Goal: Task Accomplishment & Management: Complete application form

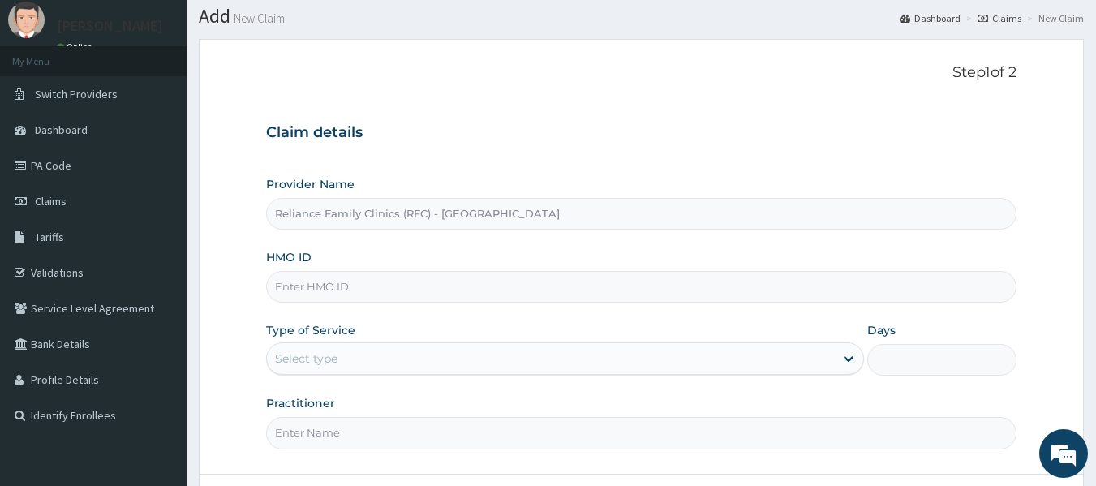
drag, startPoint x: 0, startPoint y: 0, endPoint x: 324, endPoint y: 286, distance: 432.7
click at [324, 286] on input "HMO ID" at bounding box center [641, 287] width 751 height 32
type input "cwp/10346/a"
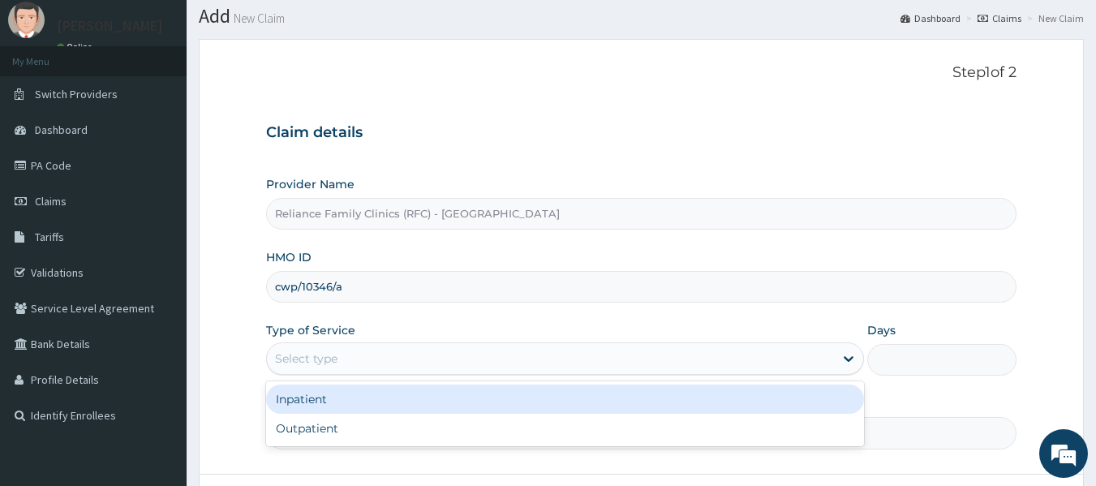
click at [315, 358] on div "Select type" at bounding box center [306, 358] width 62 height 16
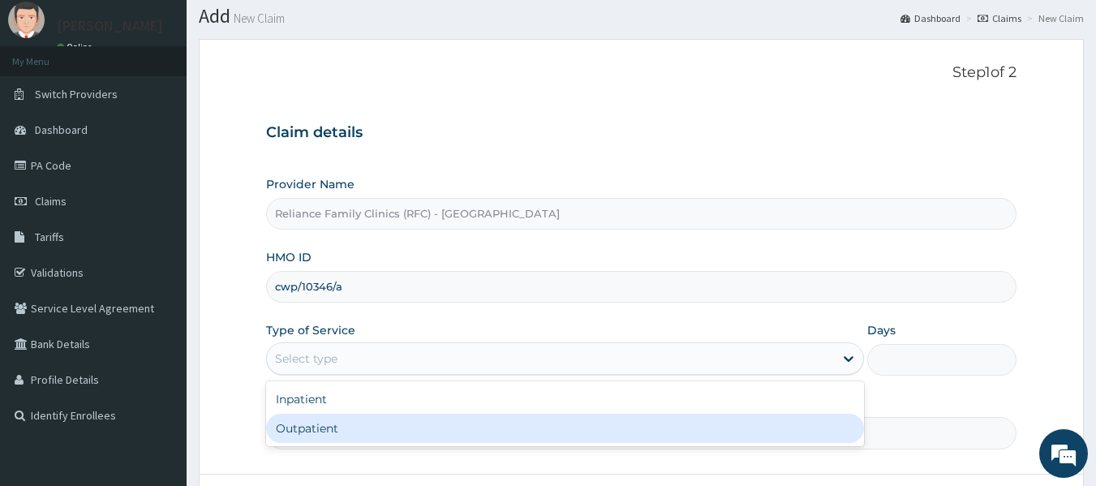
click at [333, 427] on div "Outpatient" at bounding box center [565, 428] width 598 height 29
type input "1"
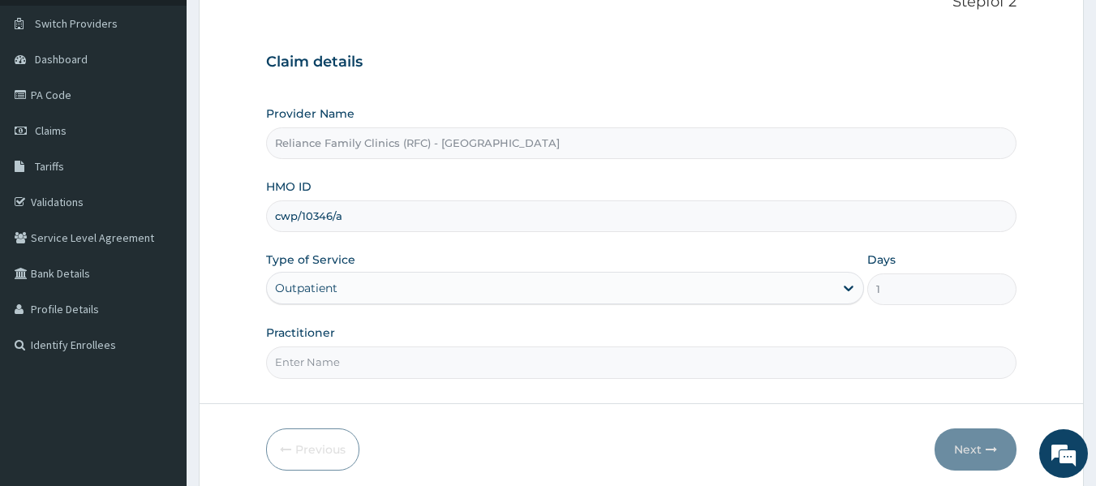
scroll to position [118, 0]
click at [302, 356] on input "Practitioner" at bounding box center [641, 361] width 751 height 32
click at [317, 374] on input "Practitioner" at bounding box center [641, 361] width 751 height 32
click at [323, 371] on input "Practitioner" at bounding box center [641, 361] width 751 height 32
type input "locum"
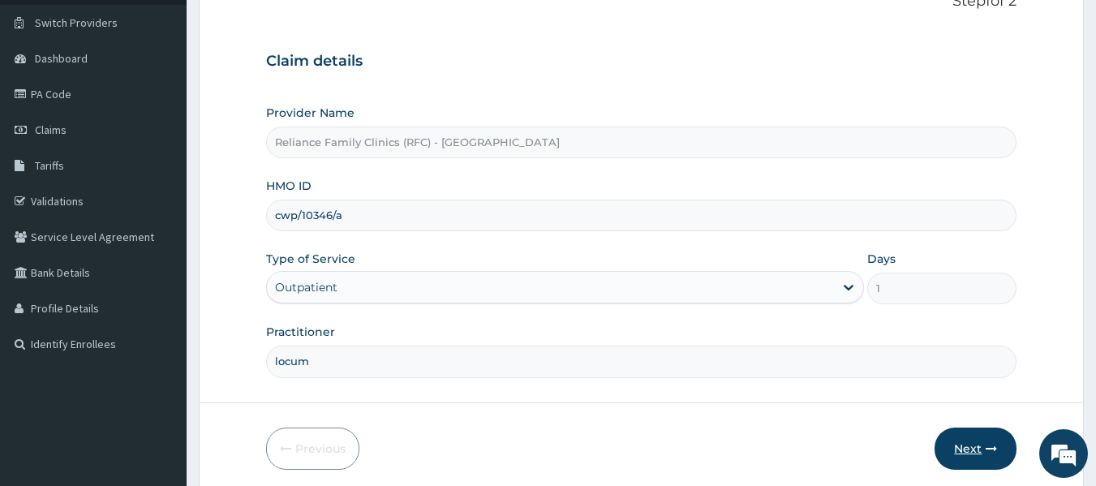
click at [971, 441] on button "Next" at bounding box center [975, 448] width 82 height 42
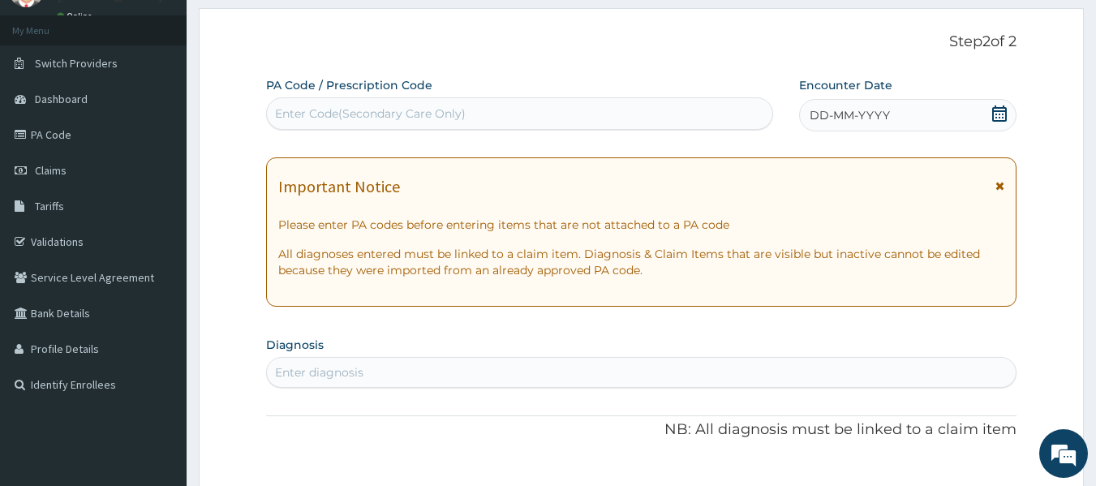
scroll to position [109, 0]
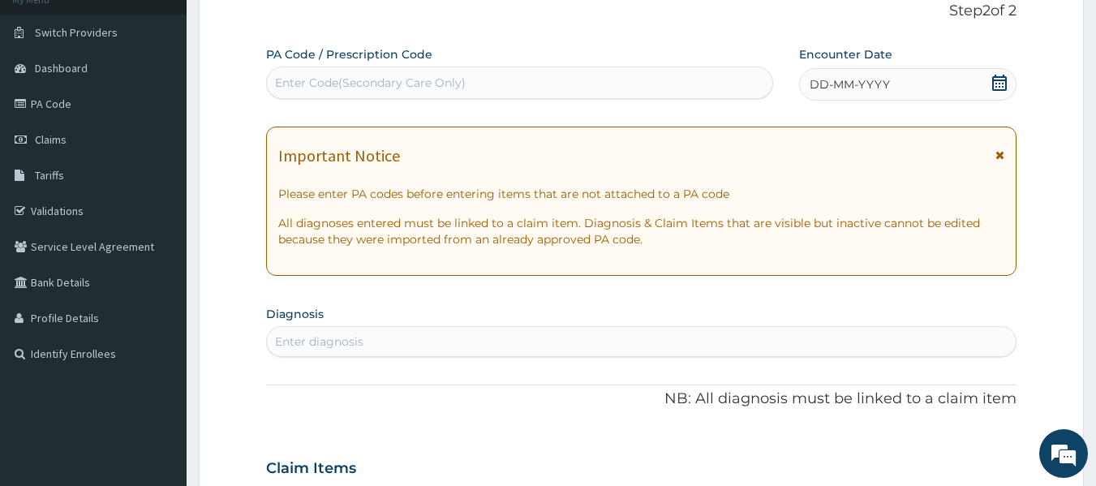
click at [294, 346] on div "Enter diagnosis" at bounding box center [319, 341] width 88 height 16
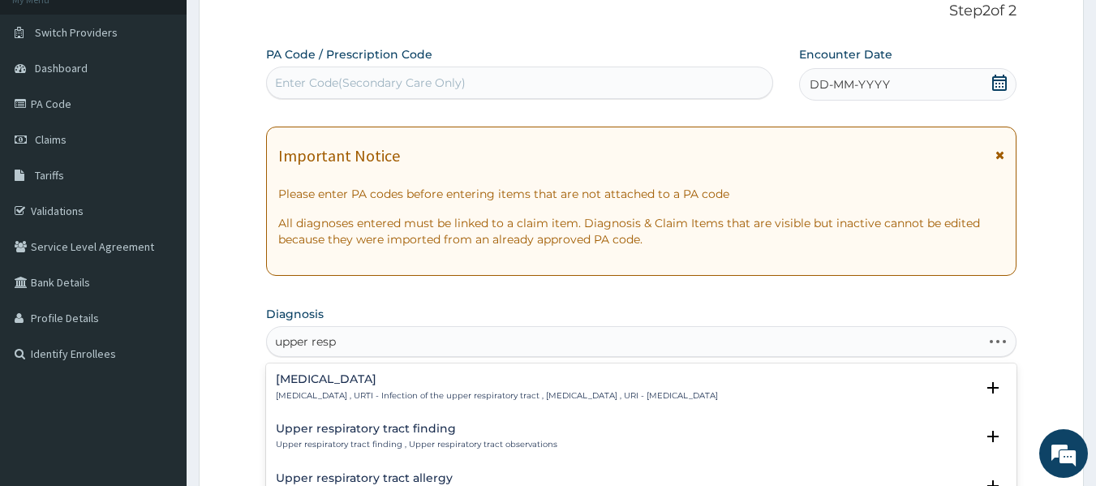
type input "upper respi"
click at [371, 384] on h4 "[MEDICAL_DATA]" at bounding box center [497, 379] width 442 height 12
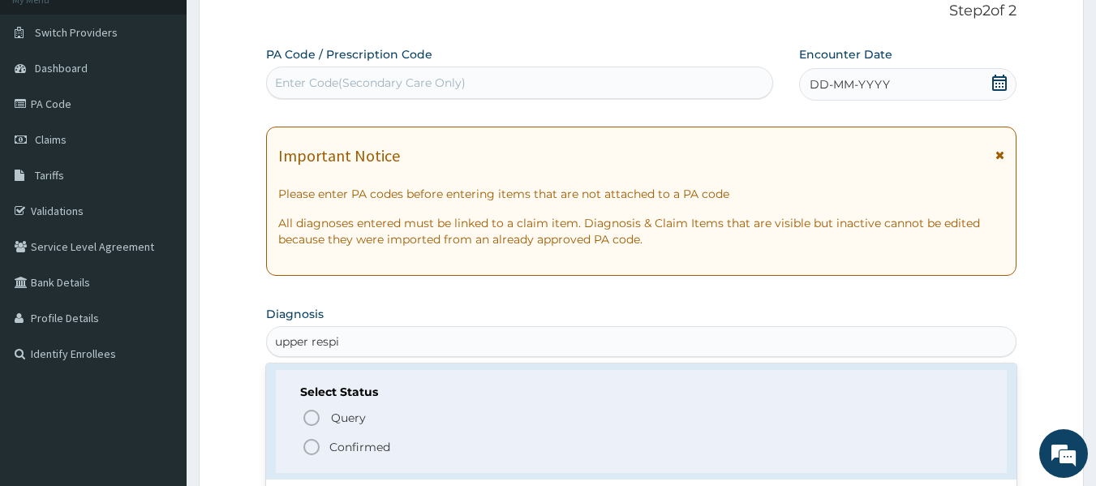
scroll to position [41, 0]
click at [313, 447] on icon "status option filled" at bounding box center [311, 445] width 19 height 19
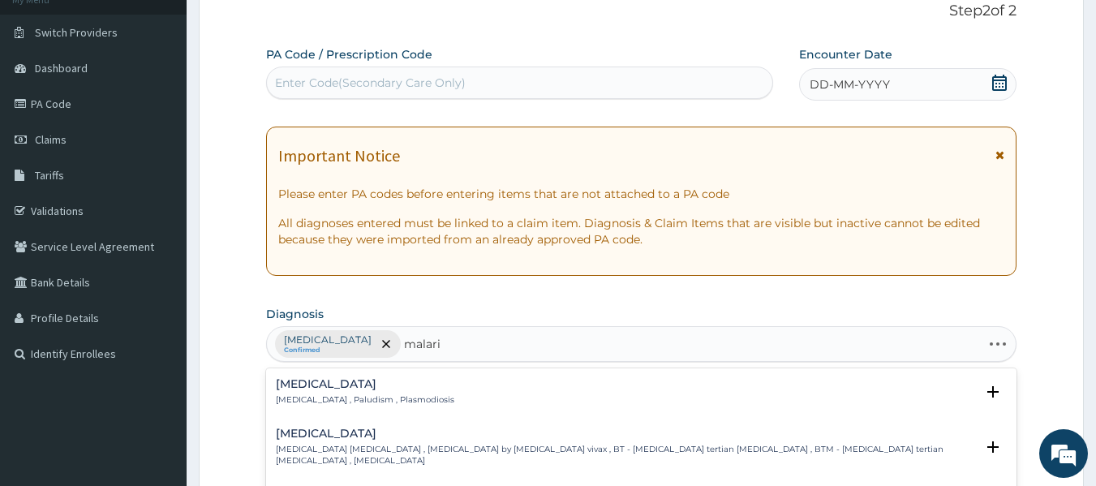
type input "[MEDICAL_DATA]"
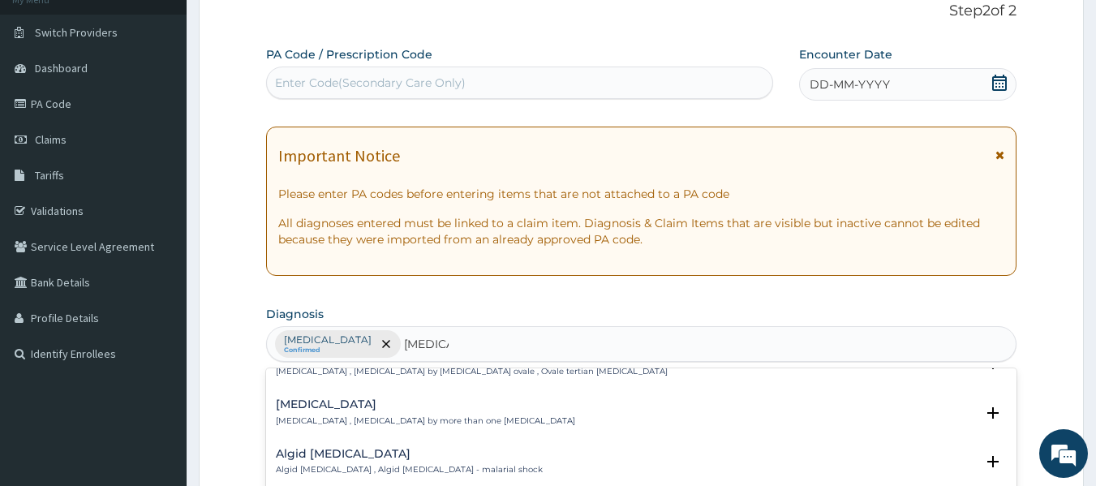
scroll to position [0, 0]
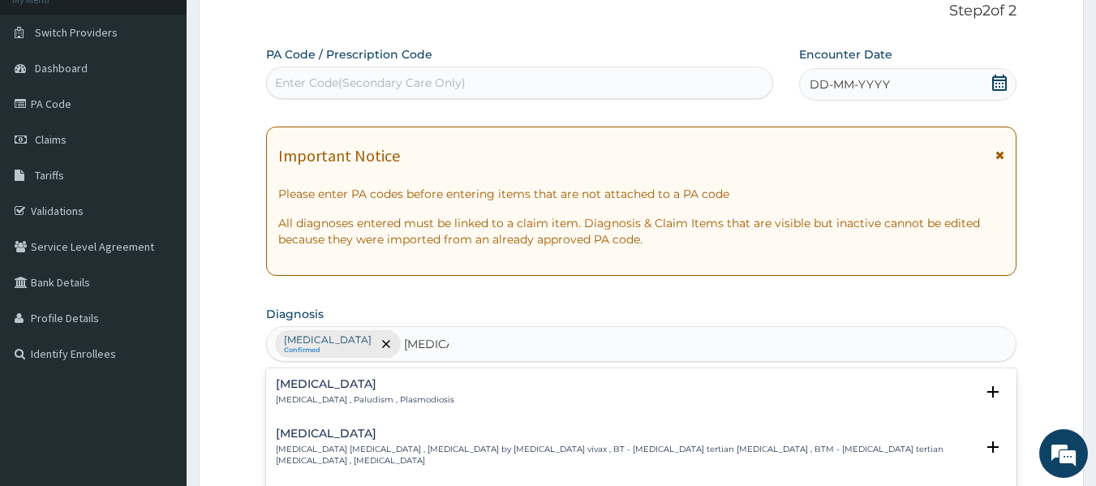
click at [372, 407] on div "[MEDICAL_DATA] [MEDICAL_DATA] , Paludism , Plasmodiosis Select Status Query Que…" at bounding box center [642, 396] width 732 height 36
click at [388, 385] on h4 "[MEDICAL_DATA]" at bounding box center [365, 384] width 178 height 12
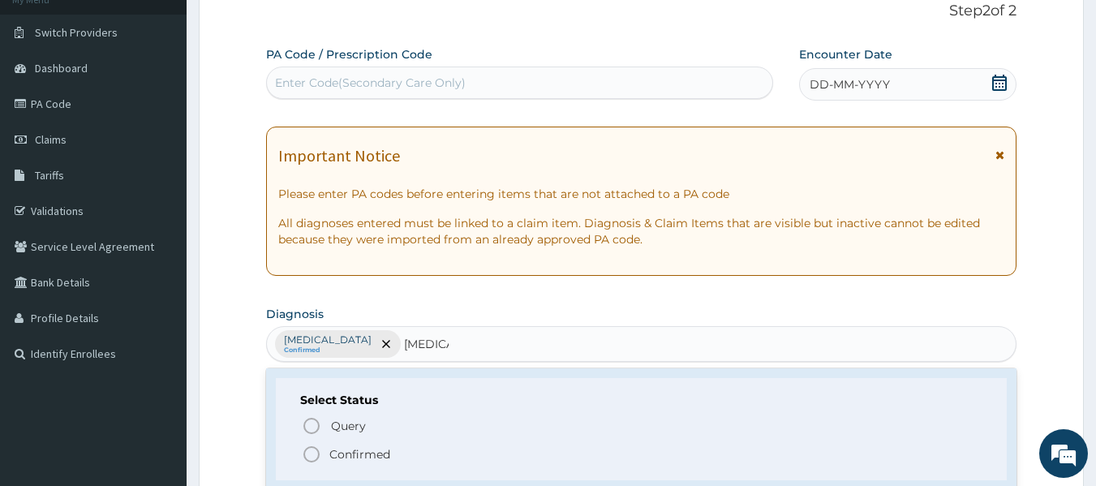
scroll to position [45, 0]
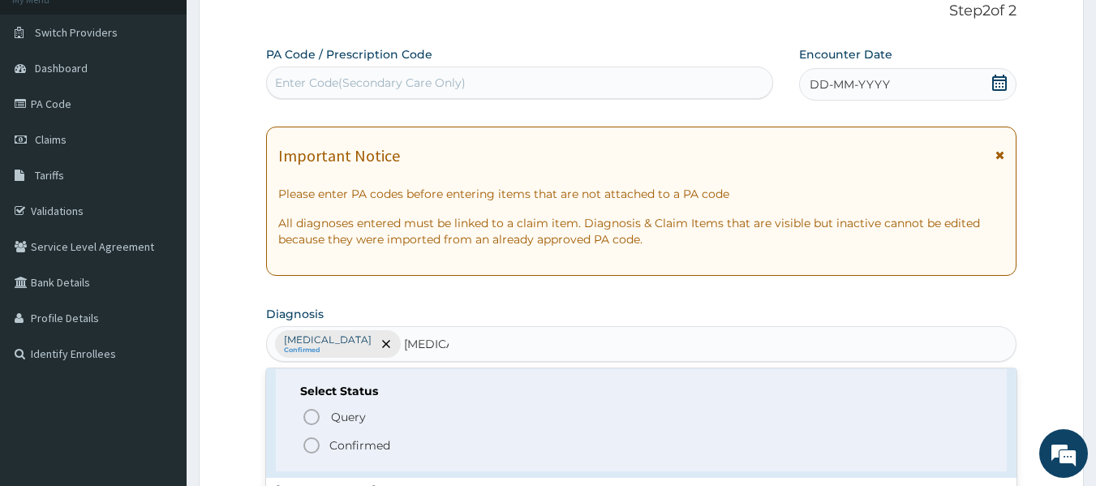
click at [308, 444] on icon "status option filled" at bounding box center [311, 445] width 19 height 19
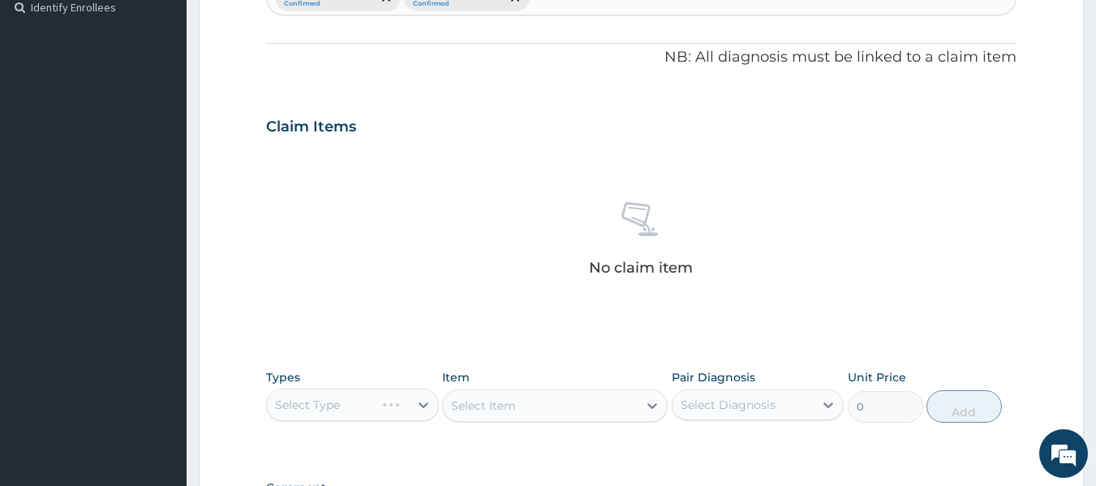
scroll to position [466, 0]
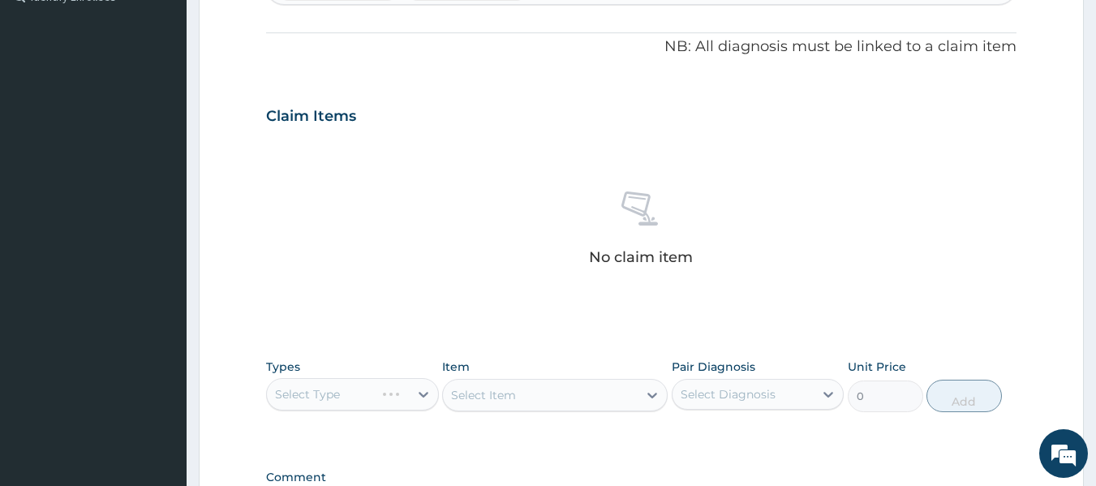
click at [432, 400] on div "Select Type" at bounding box center [352, 394] width 173 height 32
click at [423, 393] on div "Select Type" at bounding box center [352, 394] width 173 height 32
click at [414, 394] on div "Select Type" at bounding box center [352, 394] width 173 height 32
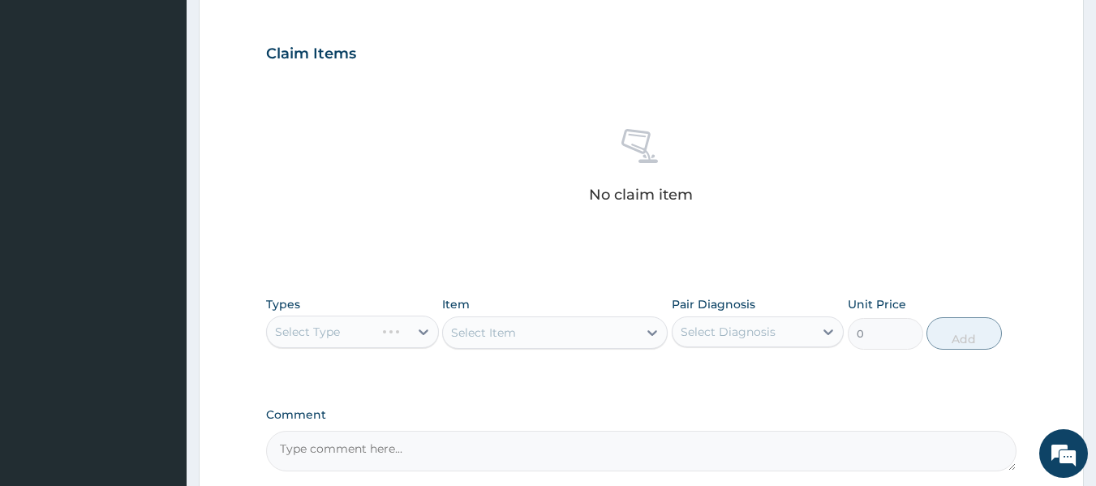
scroll to position [530, 0]
click at [424, 329] on div "Select Type" at bounding box center [352, 329] width 173 height 32
click at [423, 332] on div "Select Type" at bounding box center [352, 329] width 173 height 32
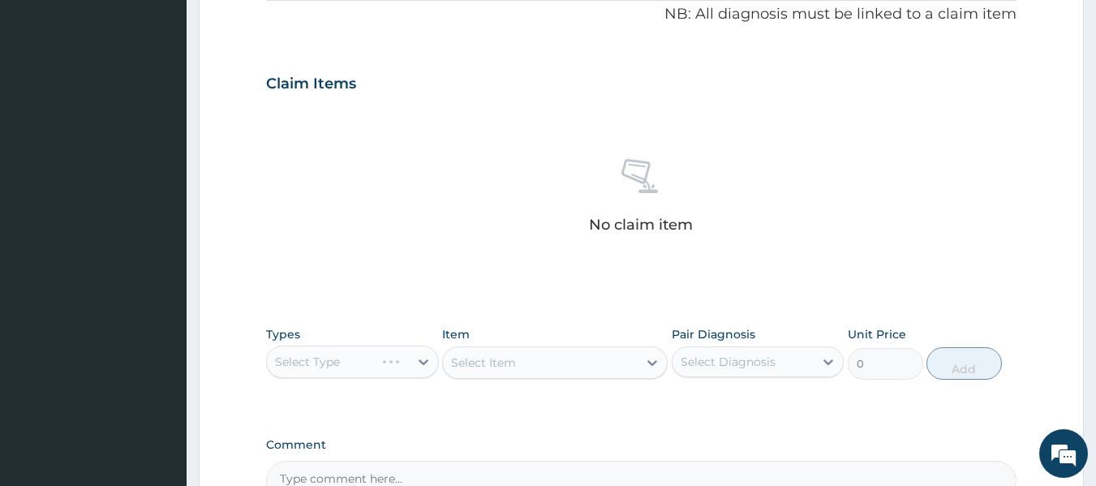
scroll to position [499, 0]
click at [423, 363] on div "Select Type" at bounding box center [352, 361] width 173 height 32
click at [380, 363] on div "Select Type" at bounding box center [352, 361] width 173 height 32
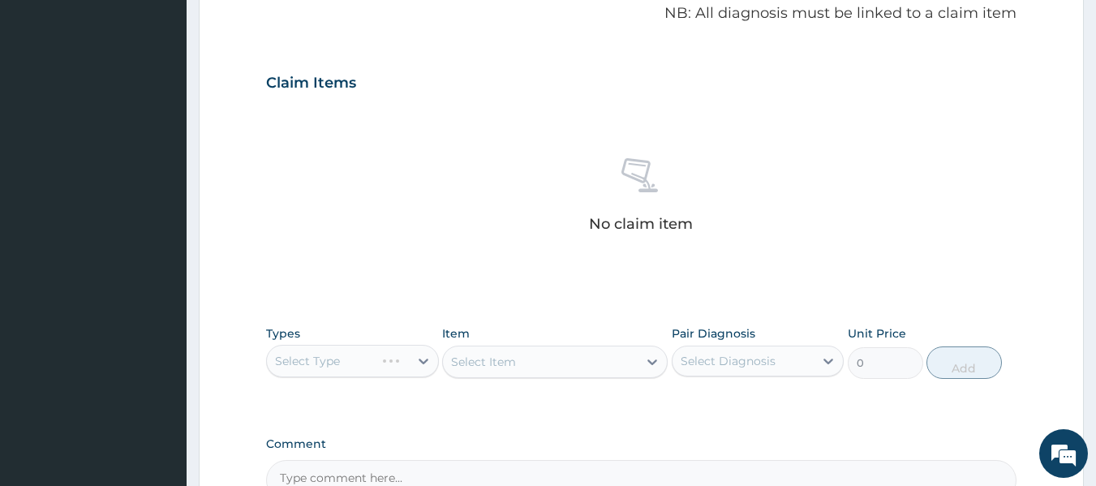
click at [418, 362] on div "Select Type" at bounding box center [352, 361] width 173 height 32
click at [424, 352] on div "Select Type" at bounding box center [352, 361] width 173 height 32
click at [649, 362] on div "Select Item" at bounding box center [554, 361] width 225 height 32
click at [421, 371] on div "Select Type" at bounding box center [352, 361] width 173 height 32
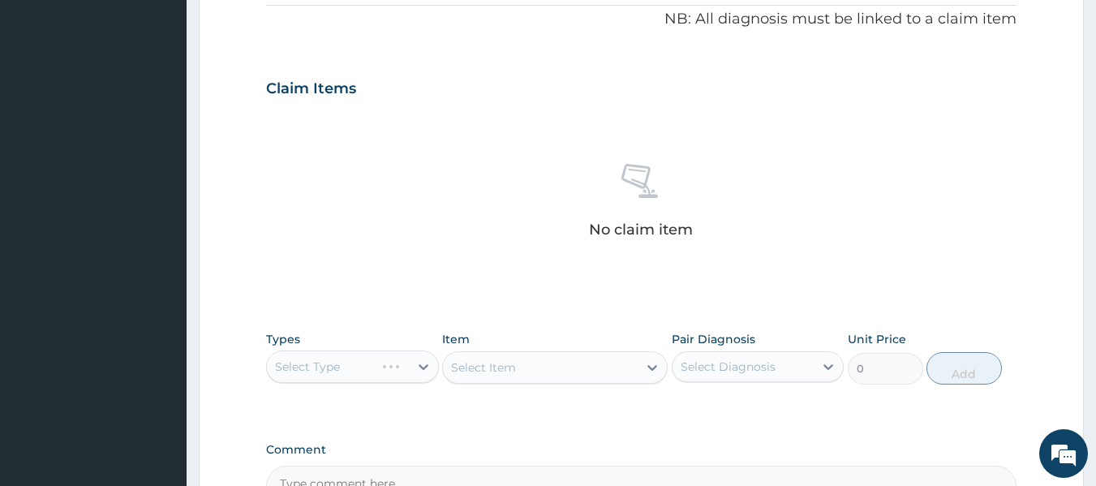
scroll to position [496, 0]
click at [421, 359] on div "Select Type" at bounding box center [352, 364] width 173 height 32
click at [379, 220] on div "No claim item" at bounding box center [641, 201] width 751 height 187
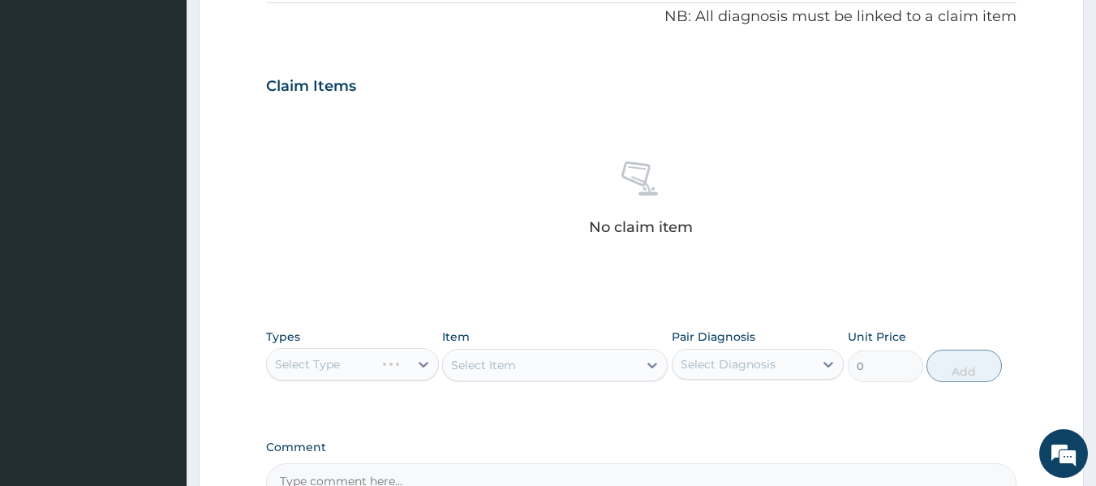
click at [419, 371] on div "Select Type" at bounding box center [352, 364] width 173 height 32
click at [422, 366] on div "Select Type" at bounding box center [352, 364] width 173 height 32
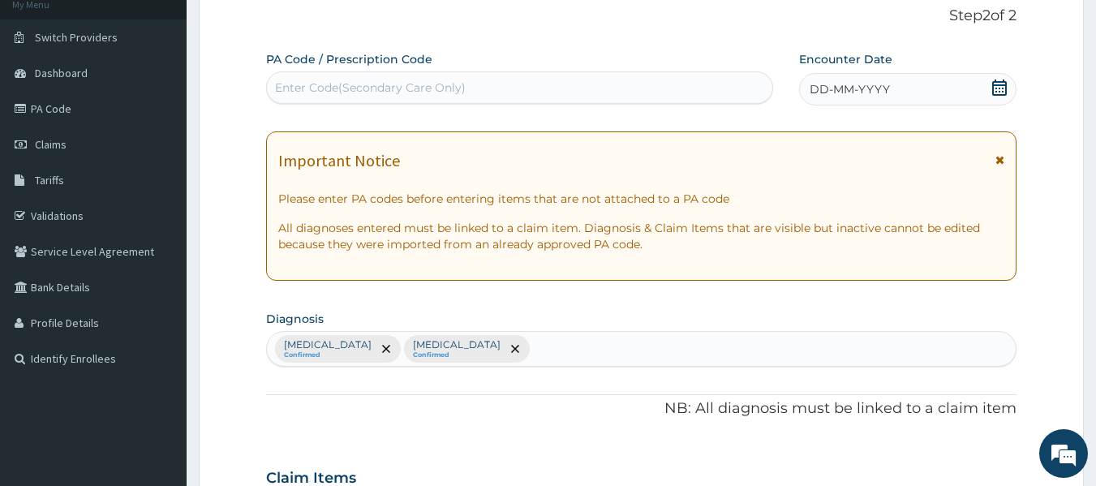
scroll to position [0, 0]
